Goal: Task Accomplishment & Management: Complete application form

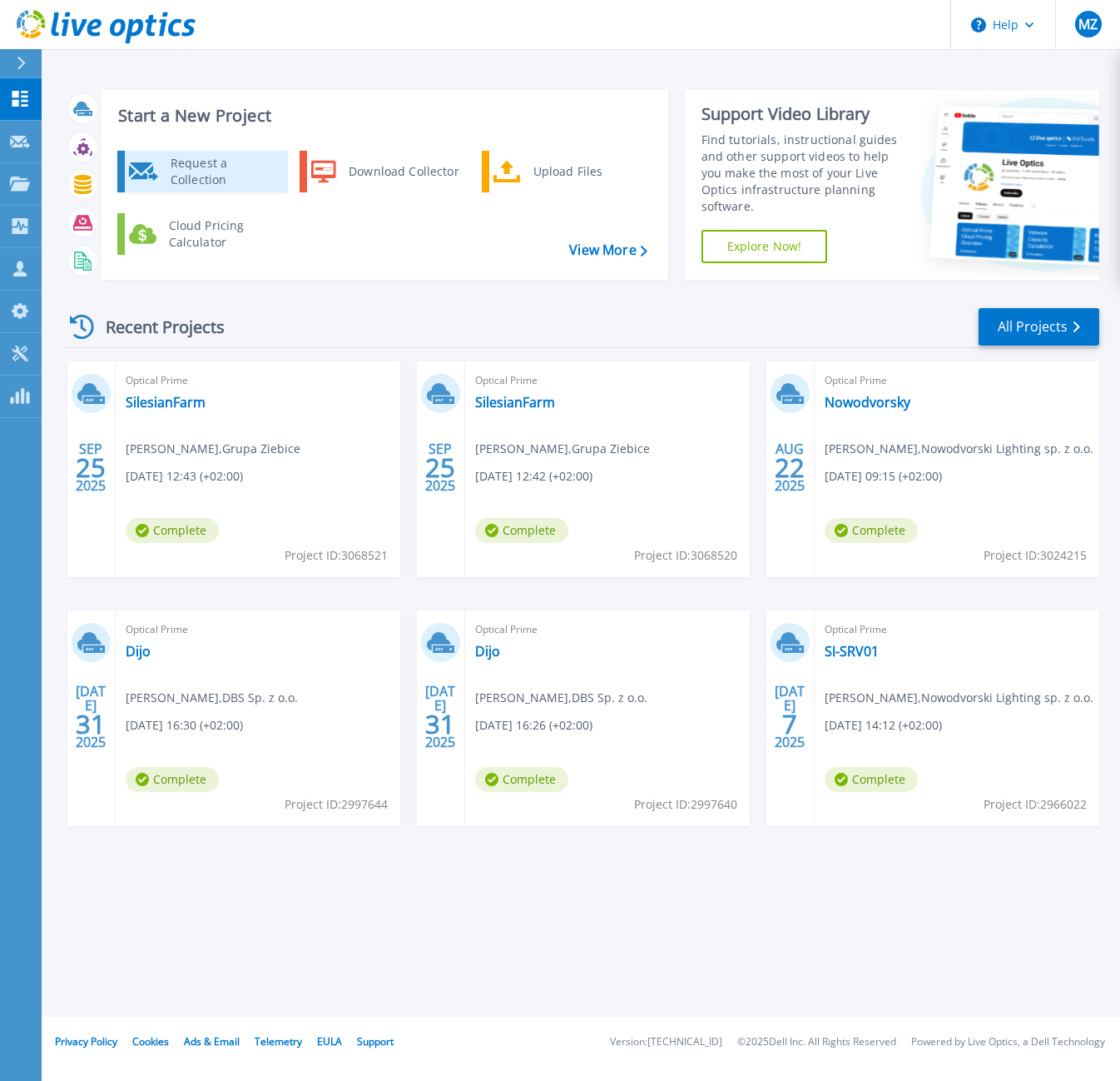
click at [203, 174] on div "Request a Collection" at bounding box center [223, 171] width 122 height 34
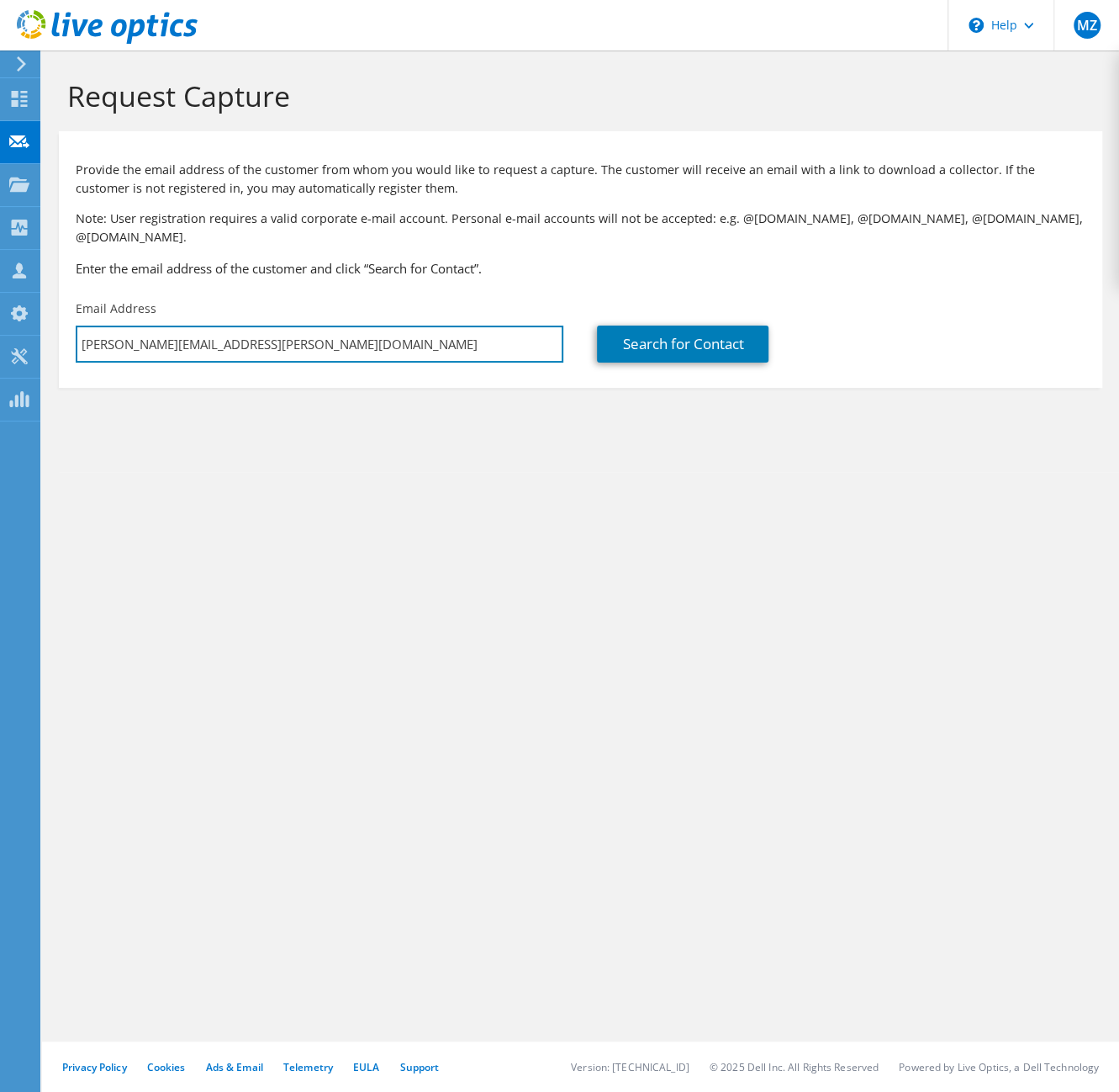
drag, startPoint x: 260, startPoint y: 326, endPoint x: -106, endPoint y: 321, distance: 366.0
click at [0, 321] on html "MZ Channel Partner [PERSON_NAME] [PERSON_NAME][EMAIL_ADDRESS][PERSON_NAME][DOMA…" at bounding box center [559, 546] width 1119 height 1092
paste input "pszawaryn@ew"
type input "[EMAIL_ADDRESS][DOMAIN_NAME]"
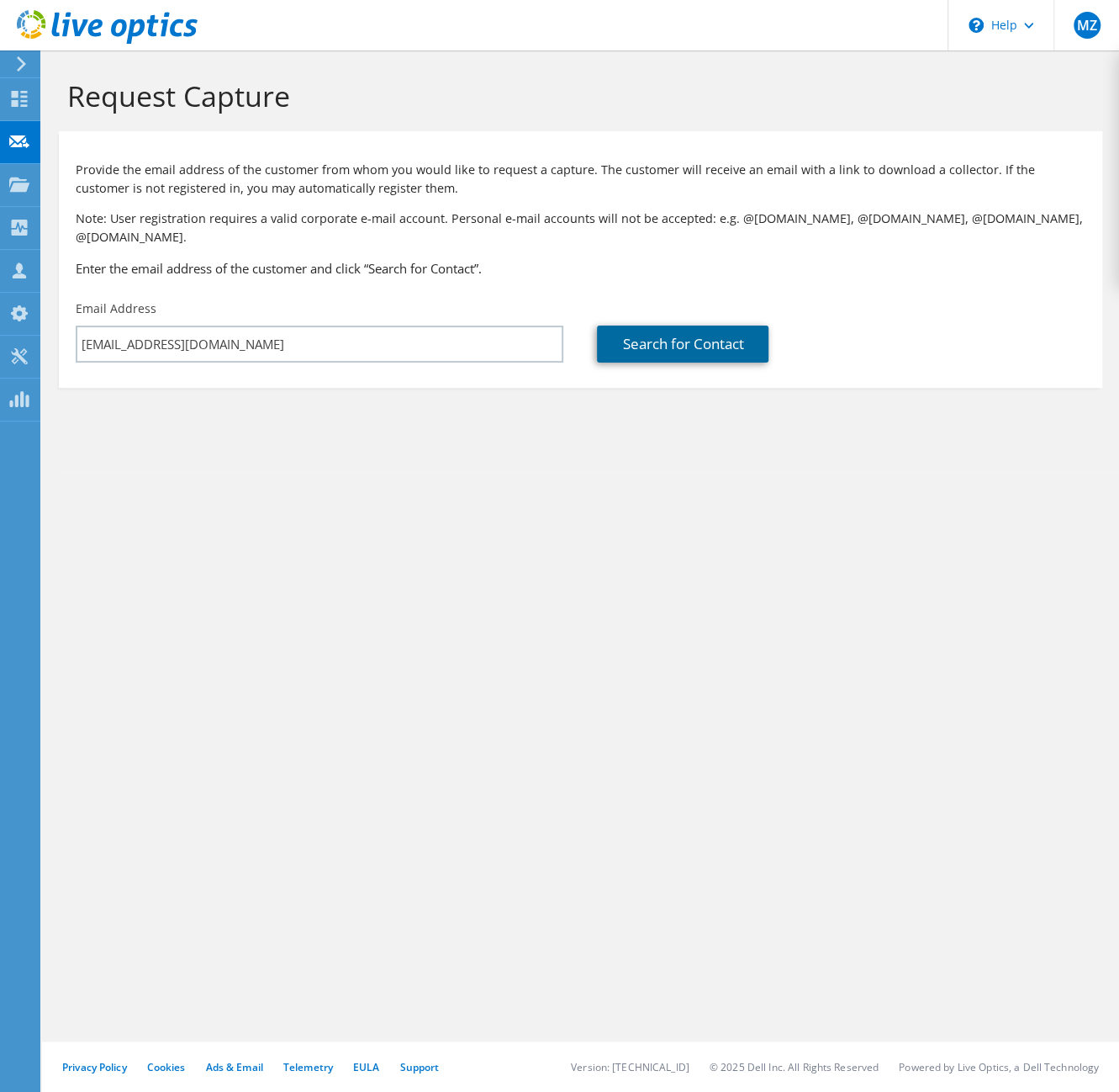
click at [744, 328] on link "Search for Contact" at bounding box center [682, 343] width 171 height 37
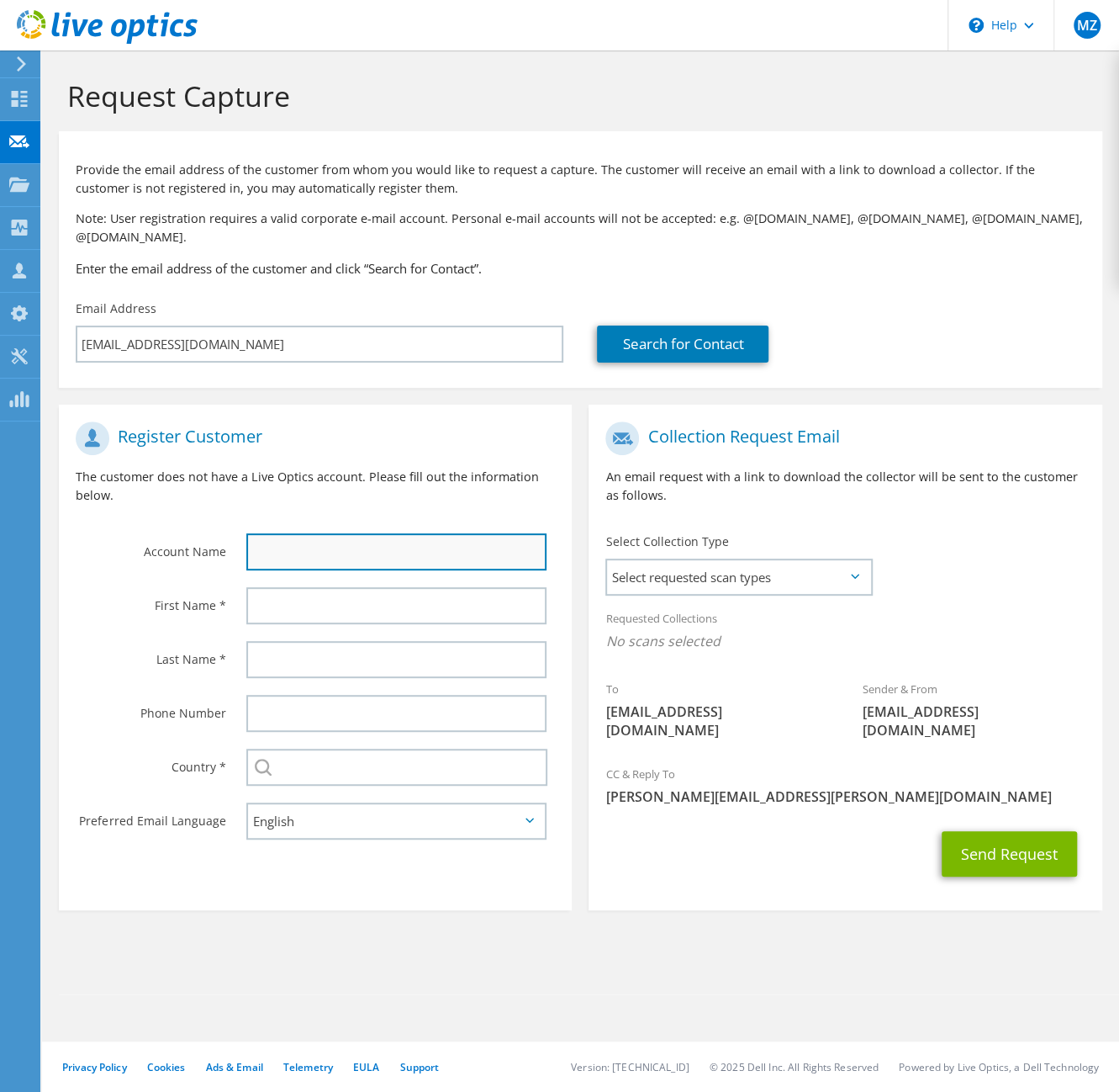
click at [307, 534] on input "text" at bounding box center [395, 551] width 300 height 37
paste input "EWT Truck & Trailer Polska Sp. z o.o."
type input "EWT Truck & Trailer Polska Sp. z o.o."
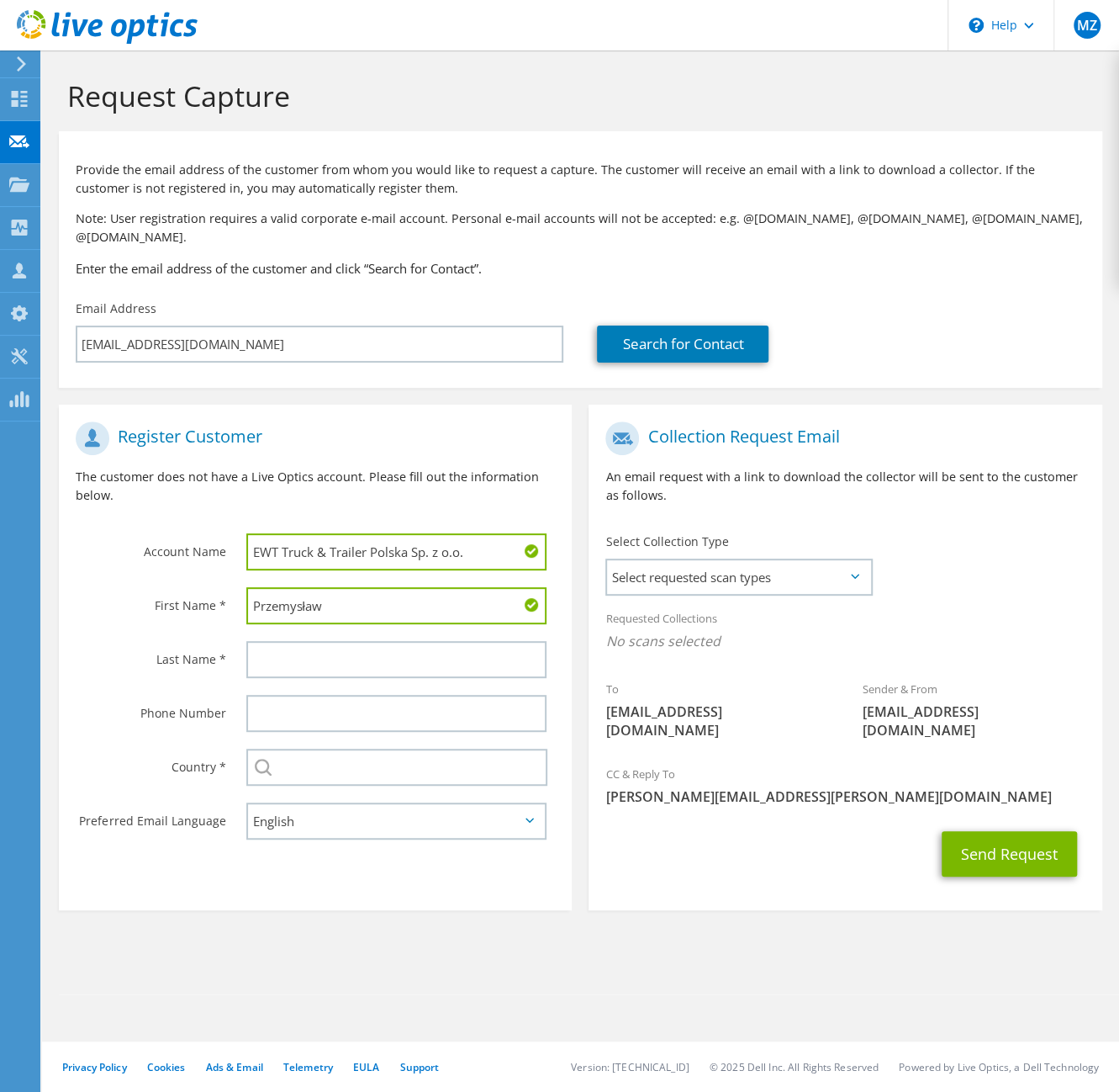
type input "Przemysław"
type input "Szawaryn"
click at [336, 749] on input "text" at bounding box center [396, 766] width 301 height 37
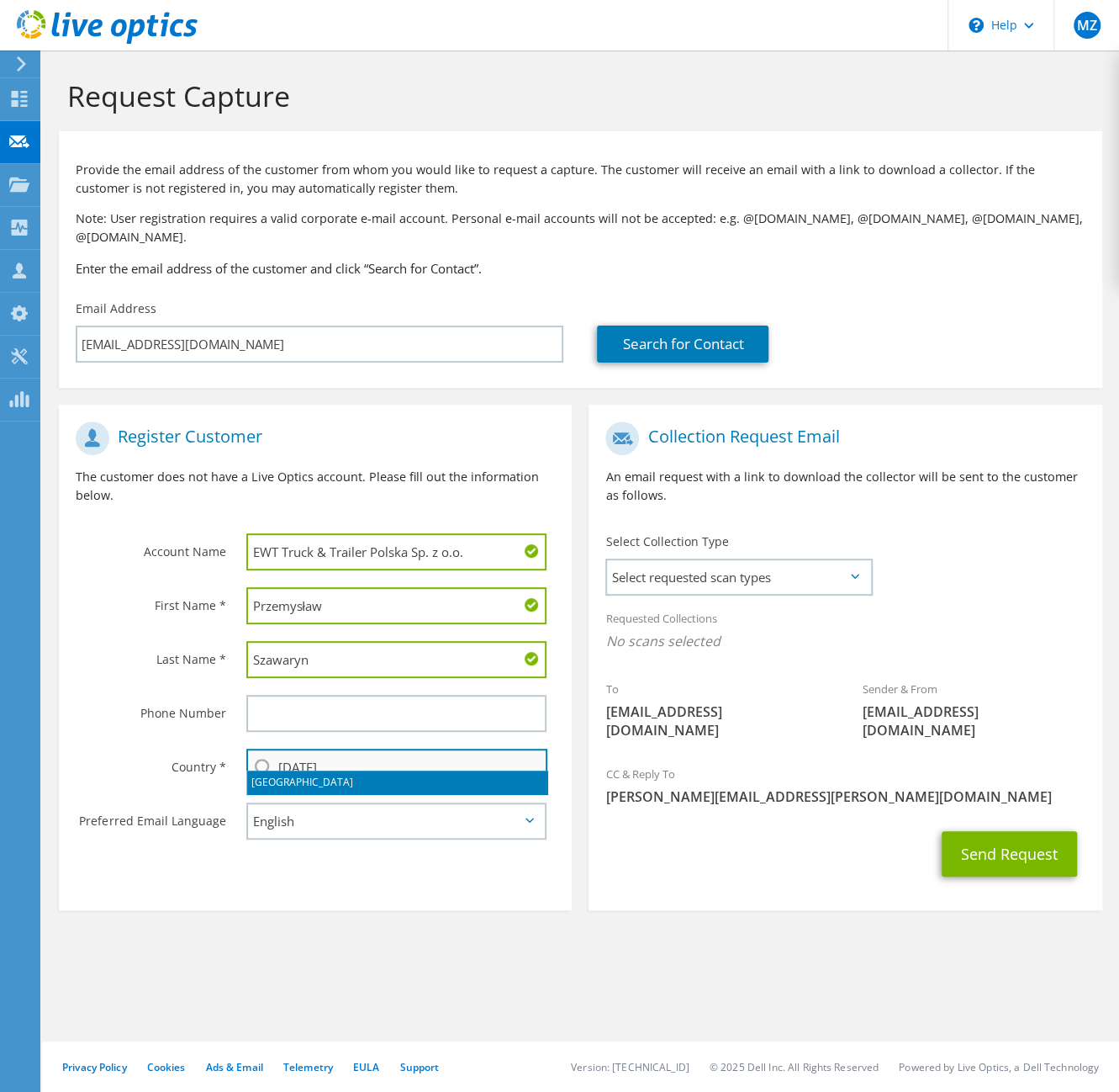
type input "[GEOGRAPHIC_DATA]"
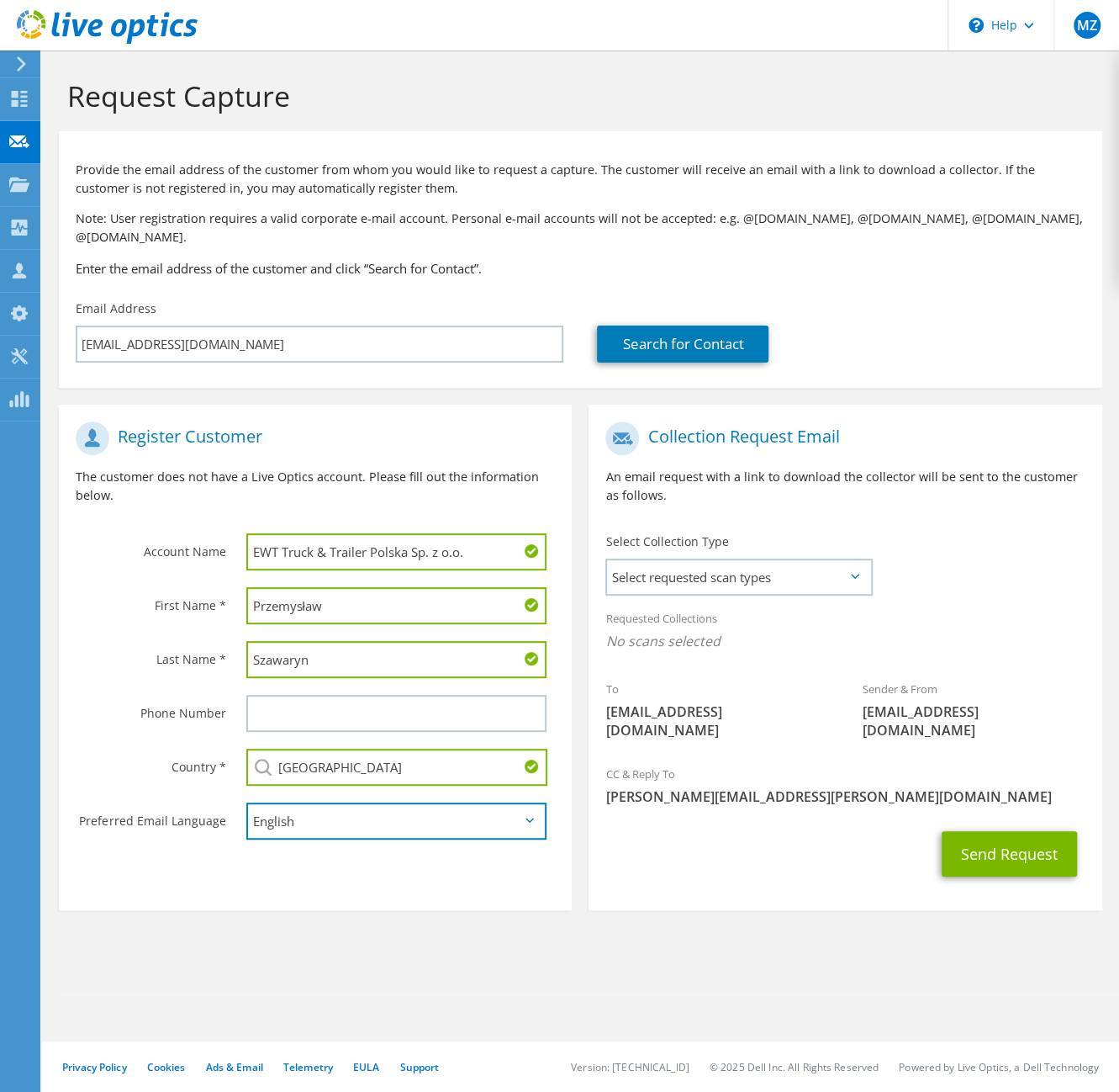
click at [354, 803] on select "English Deutsch Español Français Italiano Polski Português Русский 한국어 中文 日本語" at bounding box center [395, 820] width 300 height 37
select select "pl-PL"
click at [246, 802] on select "English Deutsch Español Français Italiano Polski Português Русский 한국어 中文 日本語" at bounding box center [395, 820] width 300 height 37
click at [742, 560] on span "Select requested scan types" at bounding box center [739, 577] width 263 height 34
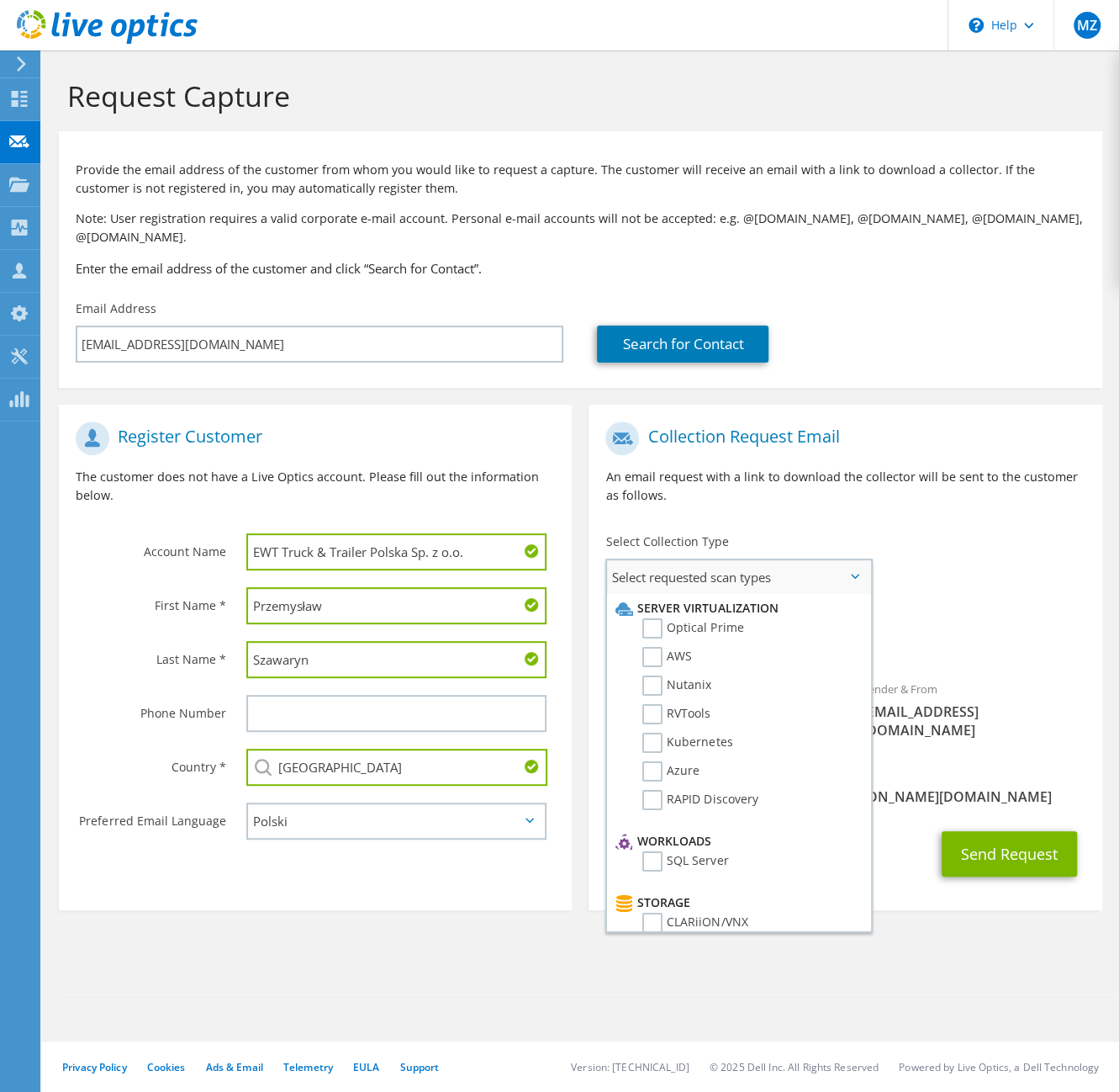
click at [714, 622] on li "Optical Prime" at bounding box center [736, 632] width 251 height 28
click at [713, 618] on label "Optical Prime" at bounding box center [692, 627] width 101 height 20
click at [0, 0] on input "Optical Prime" at bounding box center [0, 0] width 0 height 0
click at [932, 601] on div "Requested Collections No scans selected Optical Prime" at bounding box center [845, 634] width 513 height 67
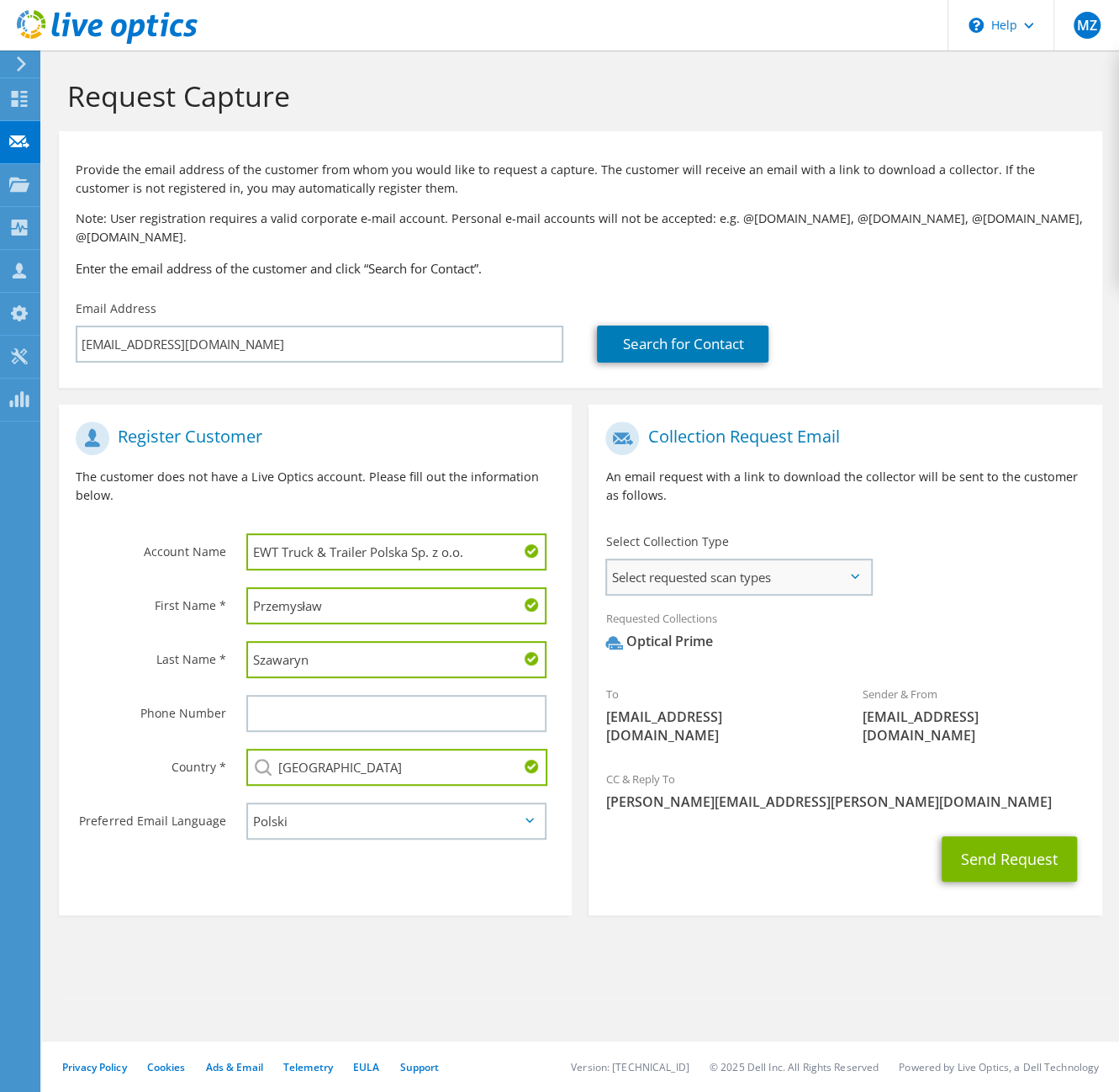
click at [832, 576] on div "Select requested scan types Server Virtualization Optical Prime AWS Nutanix SC" at bounding box center [739, 576] width 268 height 37
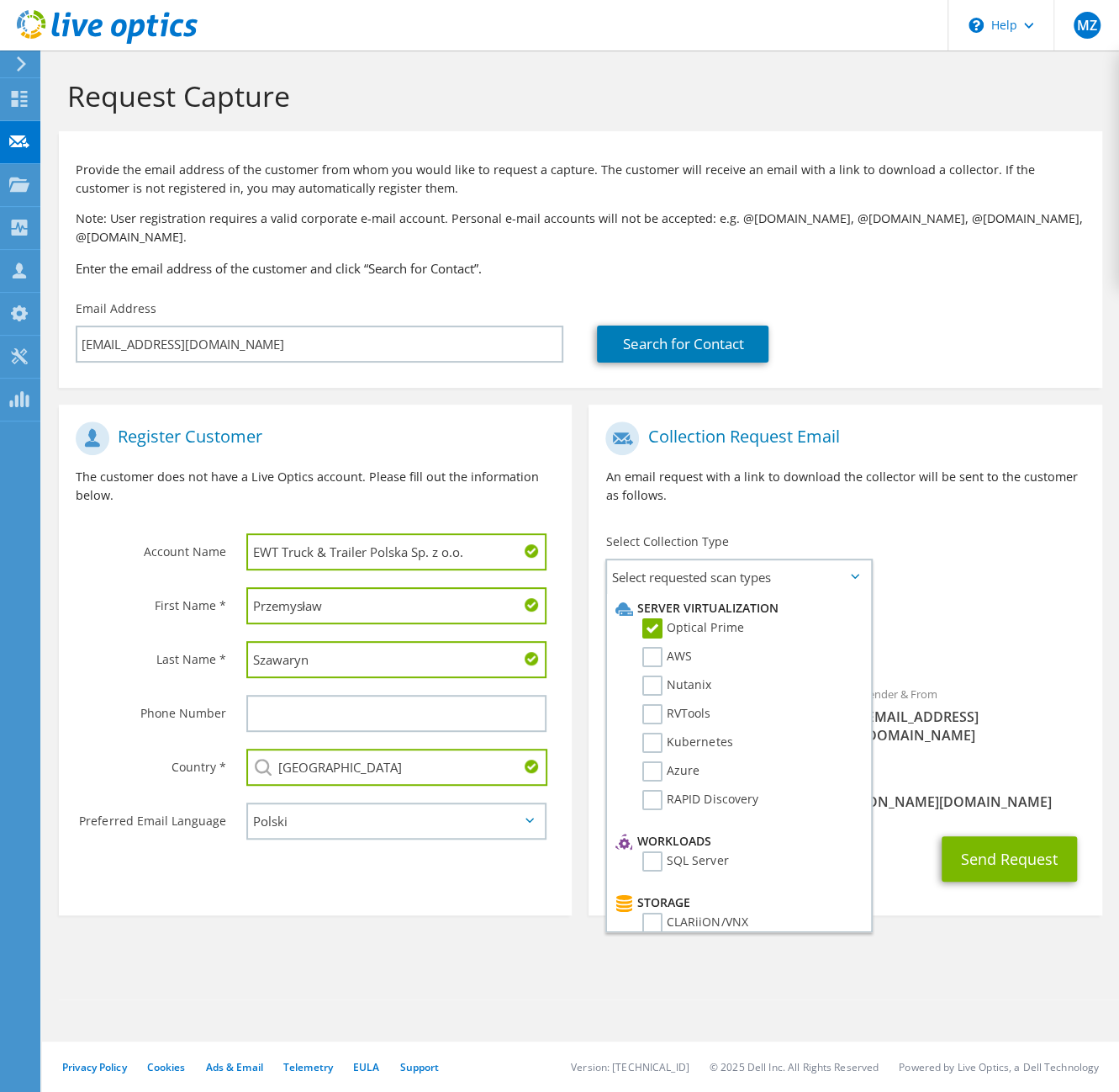
click at [945, 567] on div "To [EMAIL_ADDRESS][DOMAIN_NAME] Sender & From [EMAIL_ADDRESS][DOMAIN_NAME]" at bounding box center [845, 587] width 513 height 348
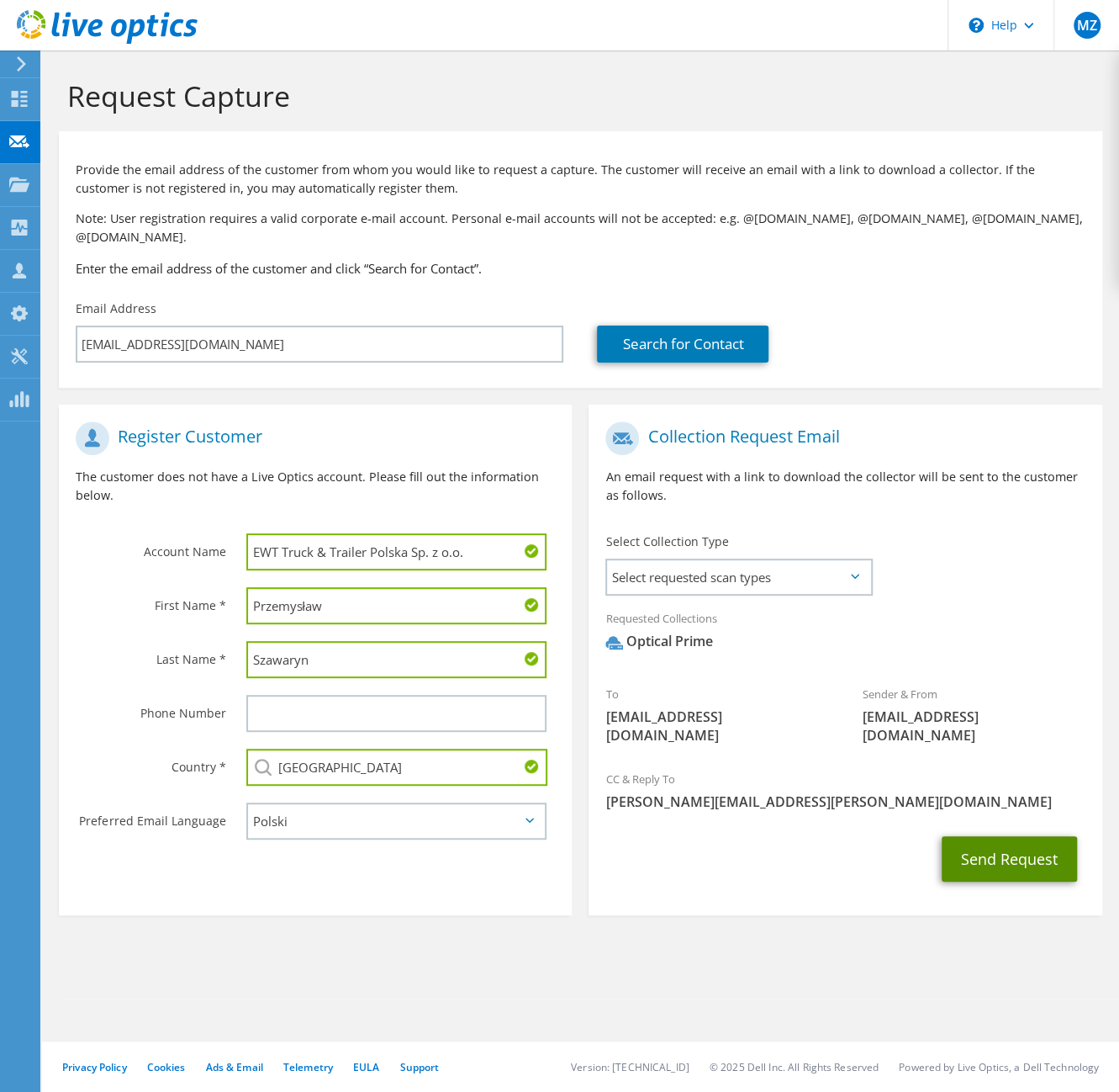
click at [1005, 836] on button "Send Request" at bounding box center [1008, 858] width 135 height 45
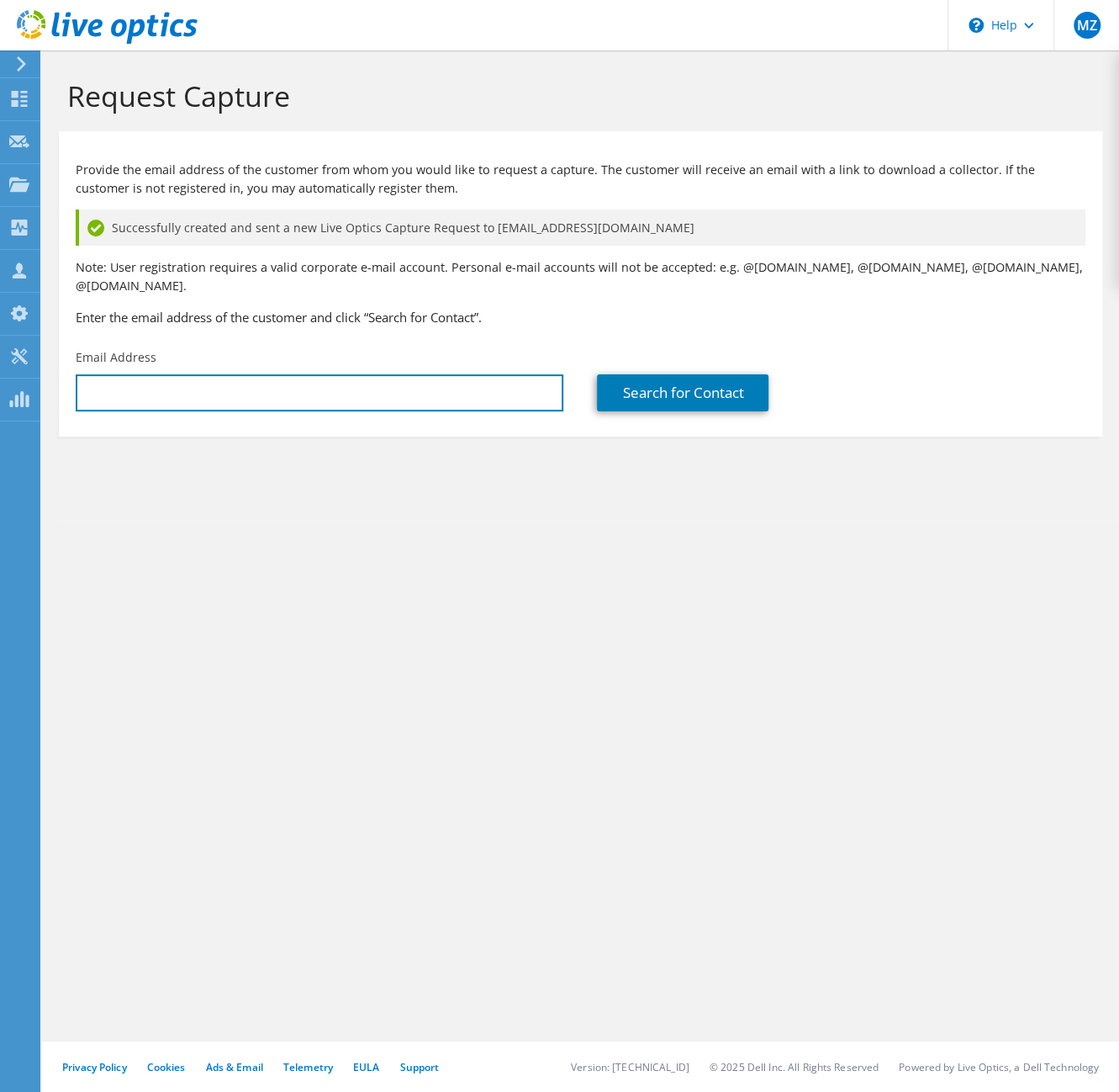
type input "[PERSON_NAME][EMAIL_ADDRESS][PERSON_NAME][DOMAIN_NAME]"
